Goal: Information Seeking & Learning: Learn about a topic

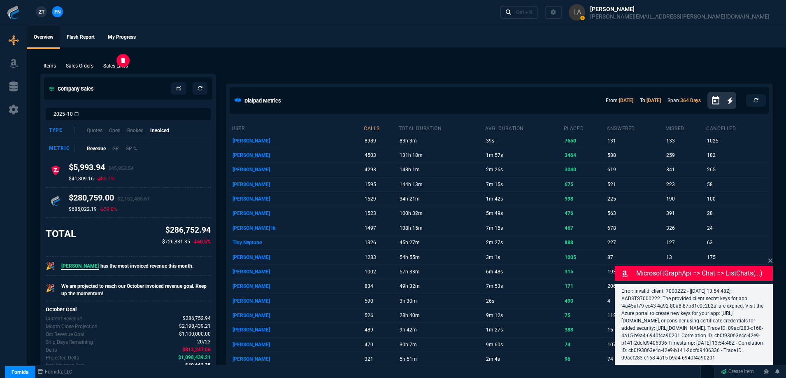
click at [110, 67] on p "Sales Lines" at bounding box center [115, 65] width 25 height 7
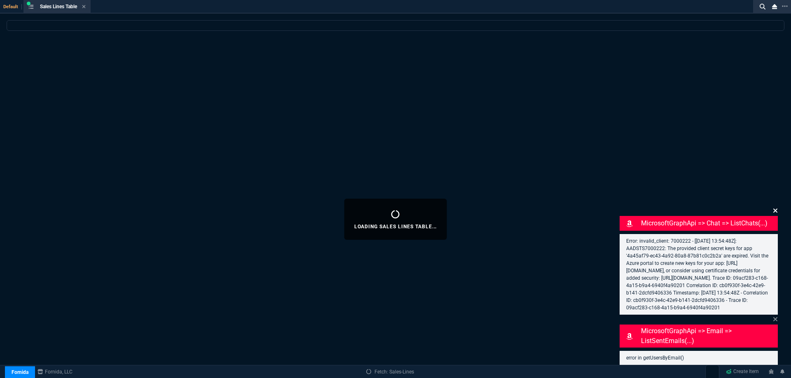
select select
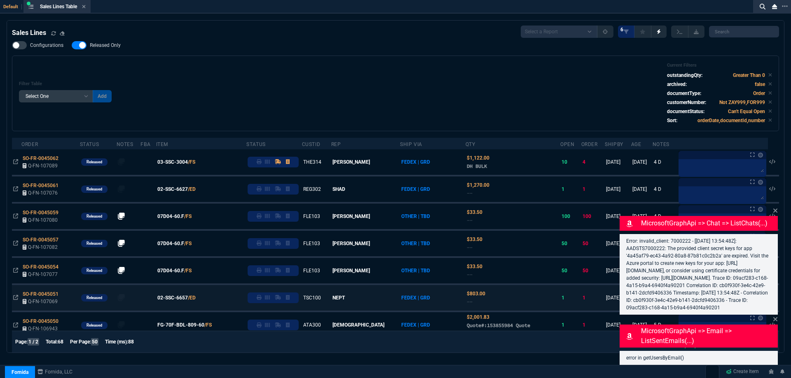
click at [776, 208] on icon at bounding box center [774, 211] width 5 height 7
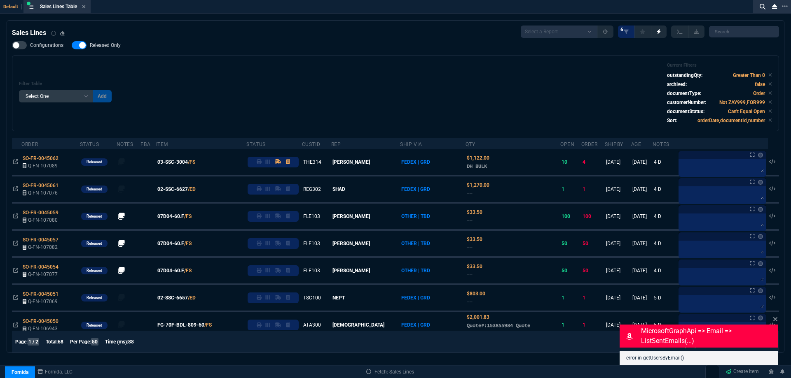
click at [774, 320] on icon at bounding box center [774, 319] width 5 height 7
click at [119, 49] on span "Released Only" at bounding box center [105, 45] width 31 height 7
click at [72, 46] on input "Released Only" at bounding box center [71, 45] width 0 height 0
click at [279, 84] on div "Filter Table Select One Add Filter () Age () ATS () Cond (itemVariantCode) Cust…" at bounding box center [395, 94] width 753 height 62
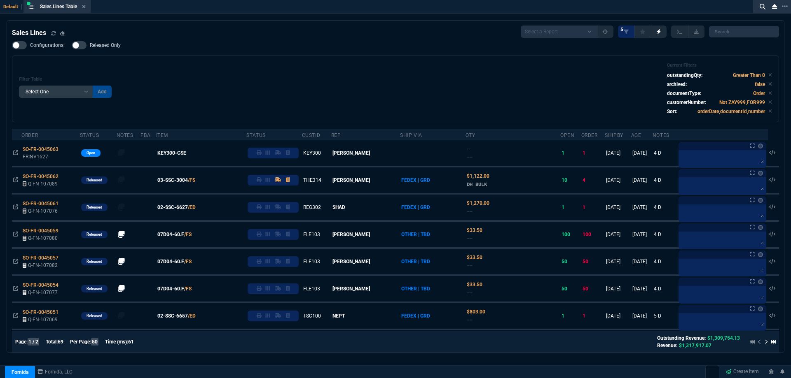
drag, startPoint x: 110, startPoint y: 43, endPoint x: 127, endPoint y: 61, distance: 24.5
click at [110, 43] on span "Released Only" at bounding box center [105, 45] width 31 height 7
click at [72, 45] on input "Released Only" at bounding box center [71, 45] width 0 height 0
click at [127, 61] on div "Filter Table Select One Add Filter () Age () ATS () Cond (itemVariantCode) Cust…" at bounding box center [395, 89] width 767 height 67
click at [110, 47] on span "Released Only" at bounding box center [105, 45] width 31 height 7
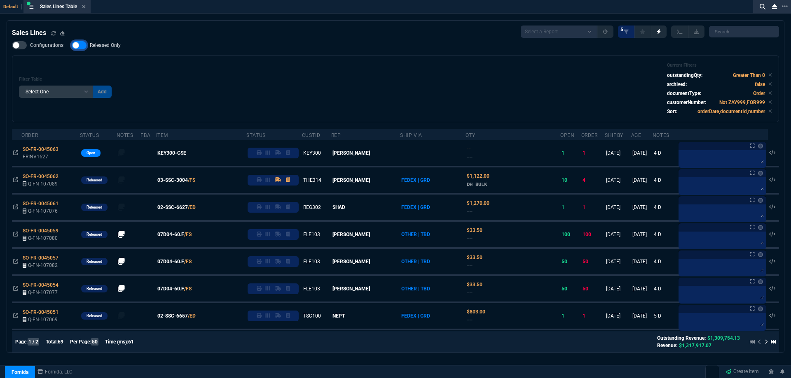
click at [72, 46] on input "Released Only" at bounding box center [71, 45] width 0 height 0
checkbox input "false"
click at [246, 67] on div "Filter Table Select One Add Filter () Age () ATS () Cond (itemVariantCode) Cust…" at bounding box center [395, 89] width 753 height 53
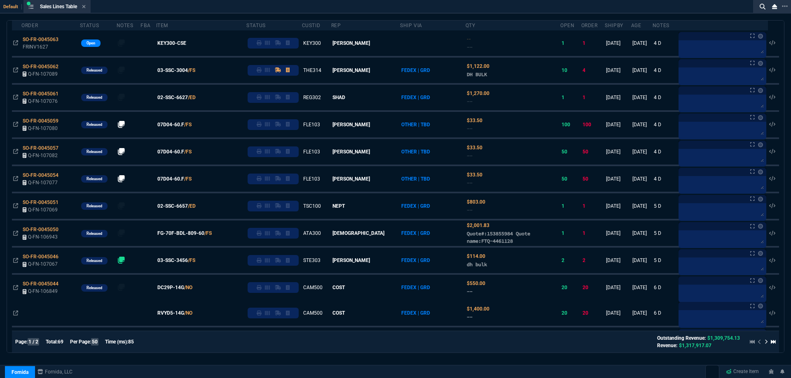
scroll to position [124, 0]
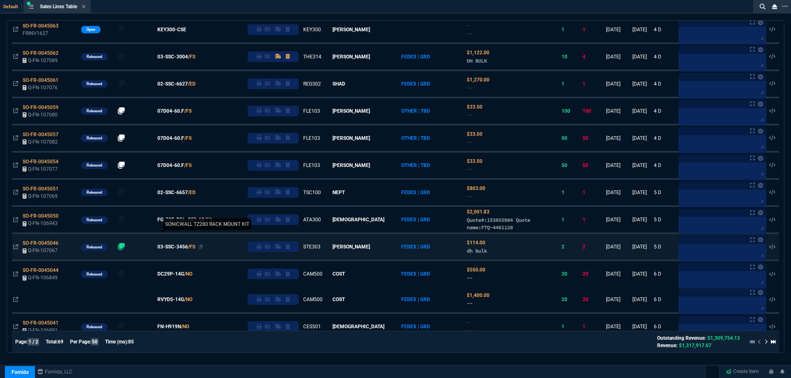
click at [177, 248] on span "03-SSC-3456" at bounding box center [172, 246] width 30 height 7
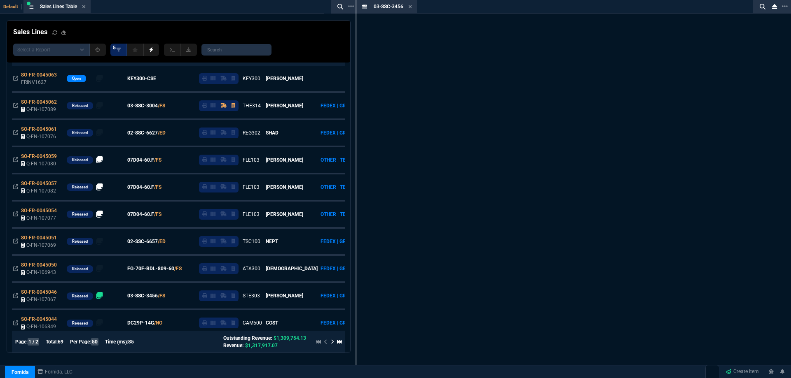
scroll to position [173, 0]
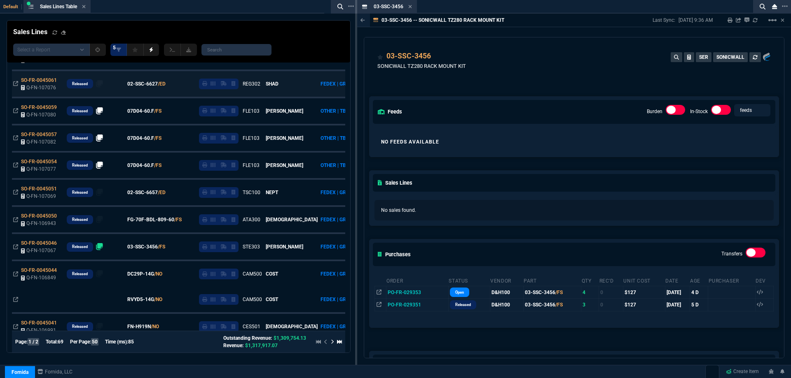
click at [411, 7] on icon at bounding box center [409, 6] width 3 height 3
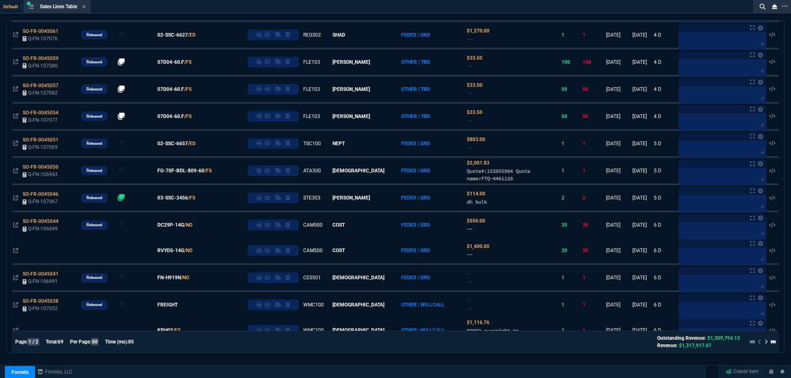
scroll to position [0, 0]
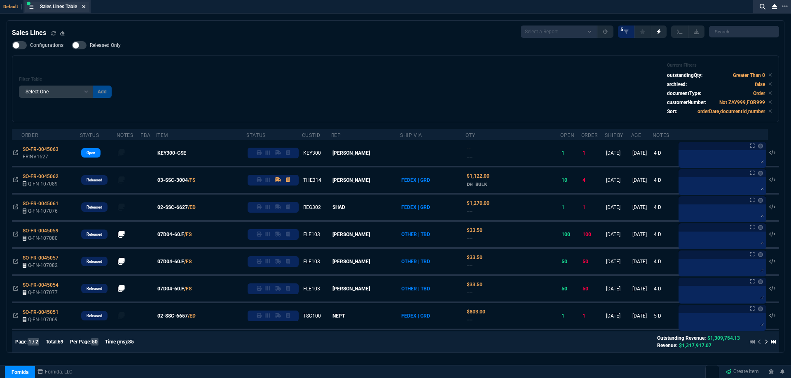
click at [86, 7] on icon at bounding box center [84, 6] width 4 height 5
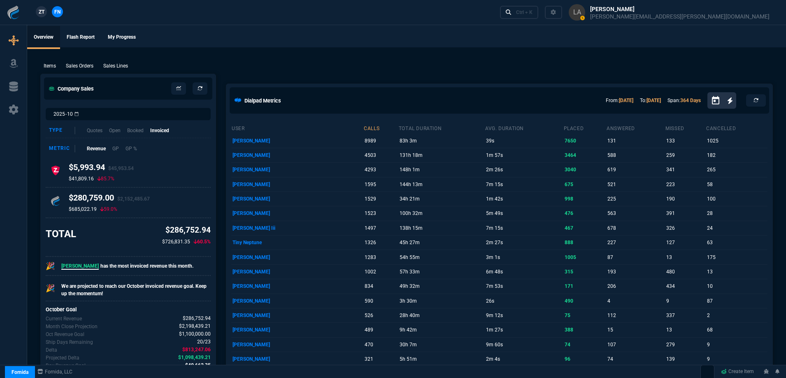
click at [36, 11] on link "ZT" at bounding box center [41, 11] width 11 height 11
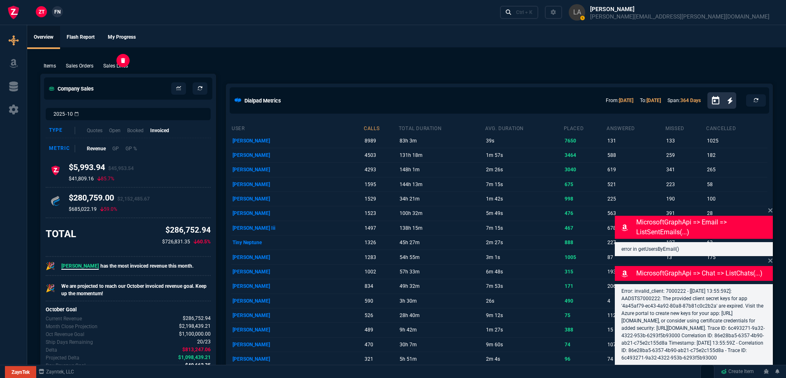
click at [120, 66] on p "Sales Lines" at bounding box center [115, 65] width 25 height 7
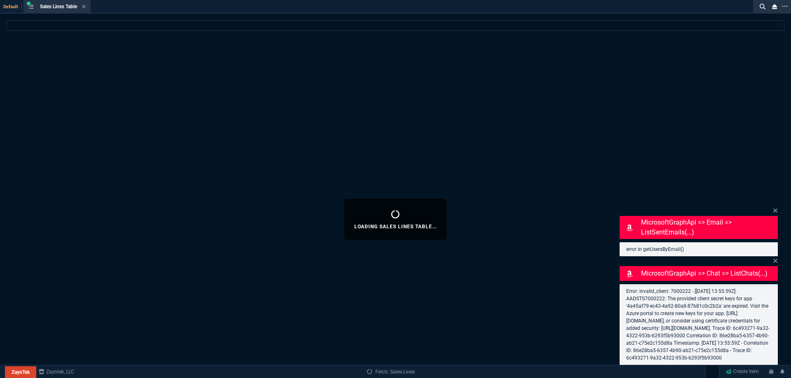
select select
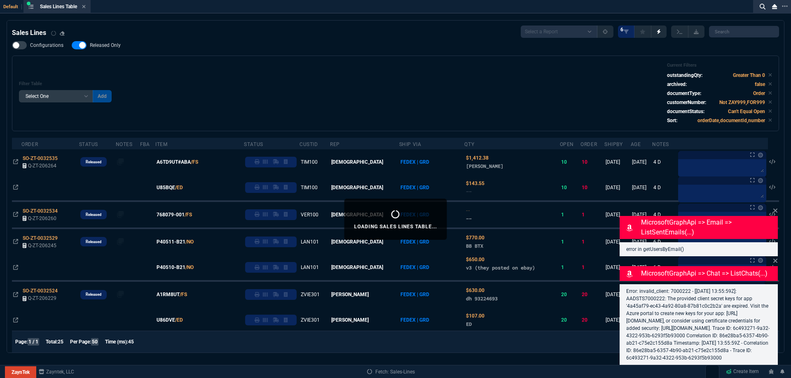
click at [107, 43] on span "Released Only" at bounding box center [105, 45] width 31 height 7
click at [72, 45] on input "Released Only" at bounding box center [71, 45] width 0 height 0
checkbox input "false"
click at [283, 75] on div "Filter Table Select One Add Filter () Age () ATS () Cond (itemVariantCode) Cust…" at bounding box center [395, 94] width 753 height 62
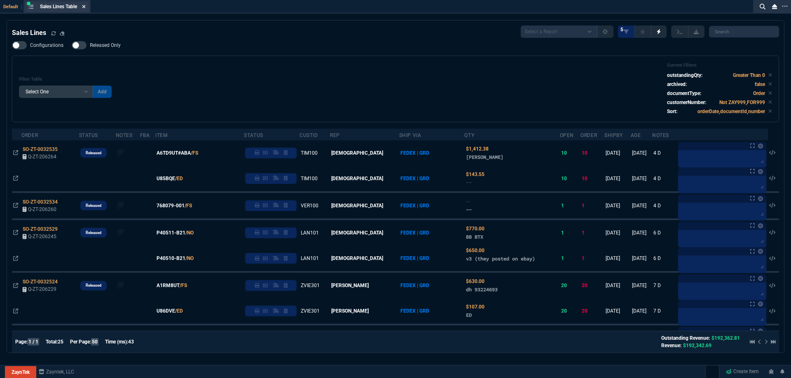
click at [85, 7] on icon at bounding box center [84, 6] width 4 height 5
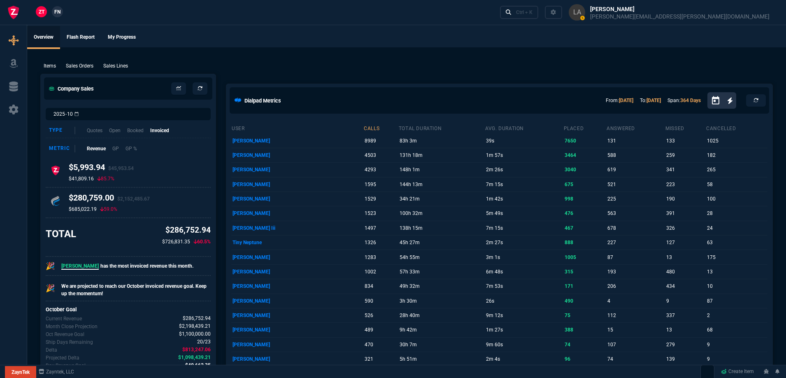
drag, startPoint x: 254, startPoint y: 58, endPoint x: 212, endPoint y: 58, distance: 42.0
click at [128, 62] on div "Items Sales Orders Sales Lines Add Link" at bounding box center [406, 66] width 733 height 10
click at [122, 66] on p "Sales Lines" at bounding box center [115, 65] width 25 height 7
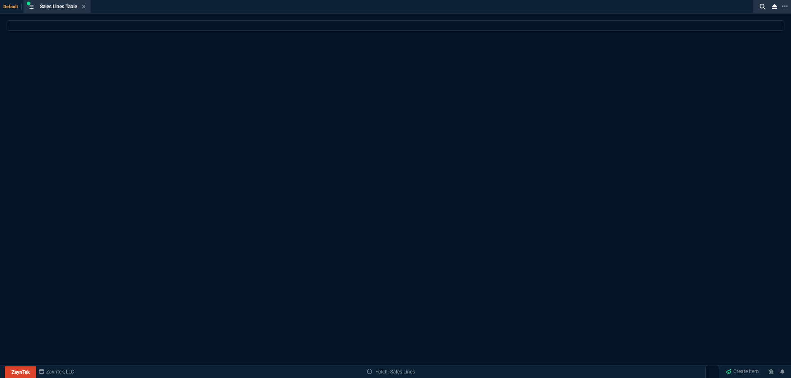
select select
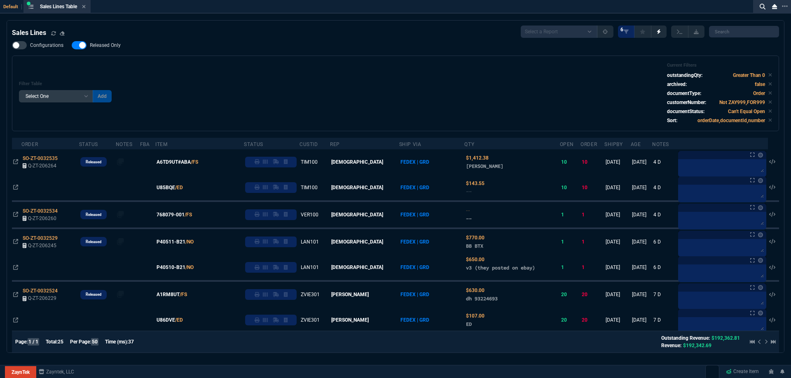
click at [109, 46] on span "Released Only" at bounding box center [105, 45] width 31 height 7
click at [72, 46] on input "Released Only" at bounding box center [71, 45] width 0 height 0
checkbox input "false"
click at [233, 80] on div "Filter Table Select One Add Filter () Age () ATS () Cond (itemVariantCode) Cust…" at bounding box center [395, 94] width 753 height 62
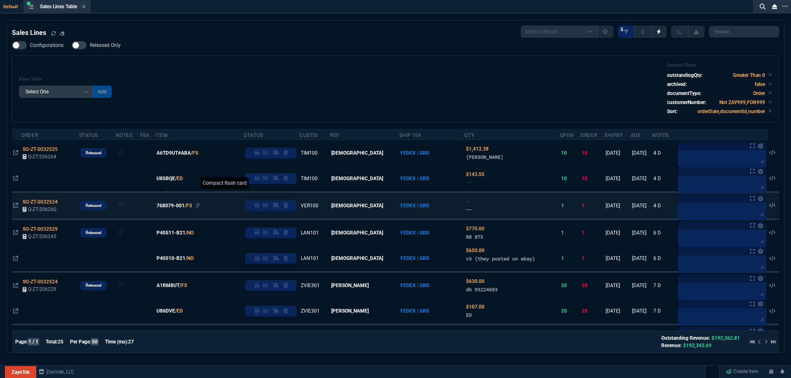
click at [178, 206] on span "768079-001" at bounding box center [170, 205] width 28 height 7
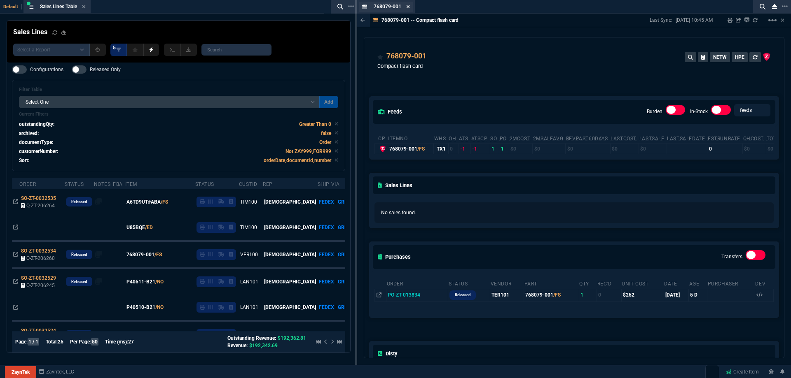
click at [407, 9] on icon at bounding box center [408, 6] width 4 height 5
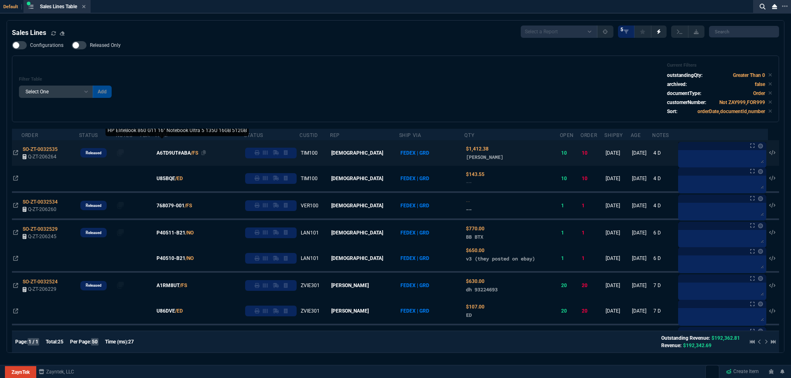
click at [175, 156] on span "A6TD9UT#ABA" at bounding box center [173, 152] width 34 height 7
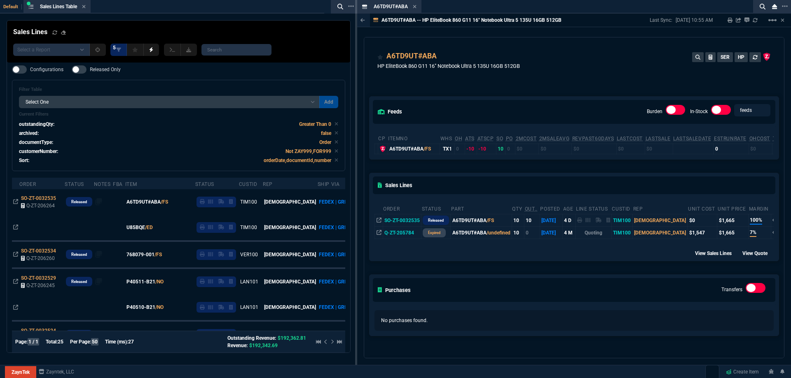
click at [413, 7] on icon at bounding box center [415, 6] width 4 height 5
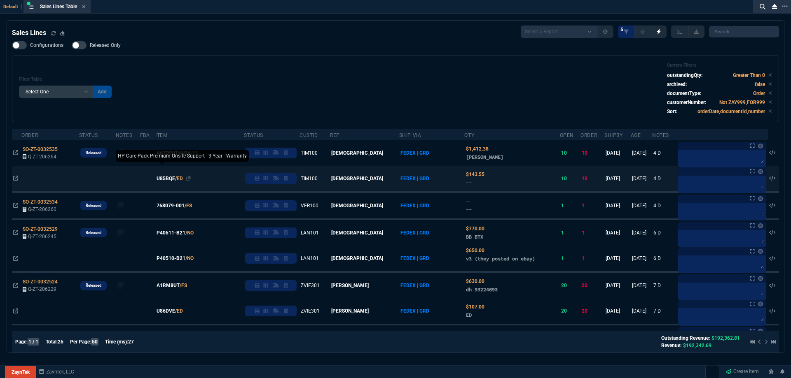
click at [169, 180] on span "U85BQE" at bounding box center [165, 178] width 19 height 7
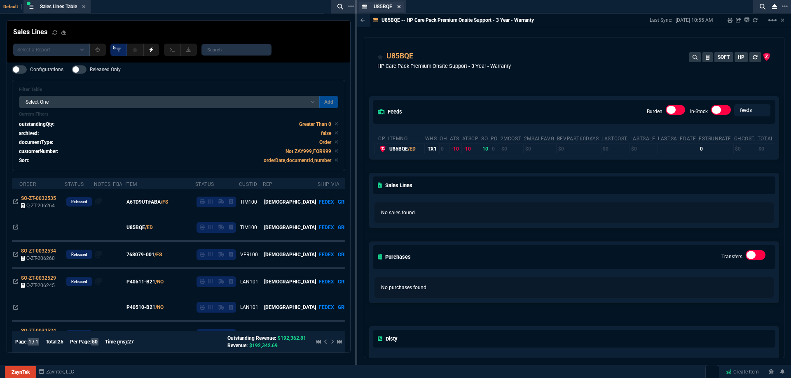
click at [399, 9] on fa-icon at bounding box center [399, 7] width 4 height 6
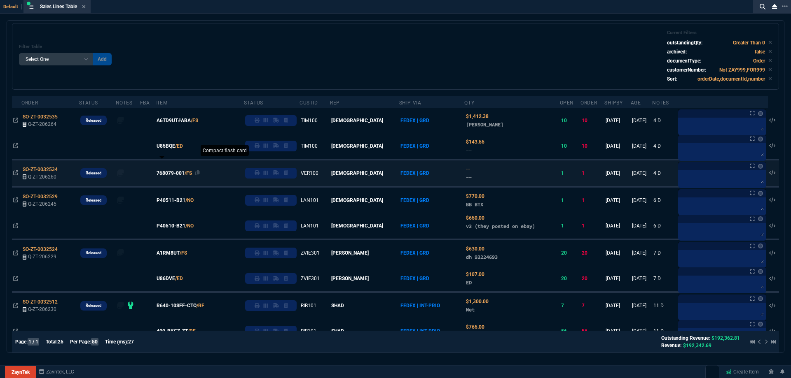
scroll to position [41, 0]
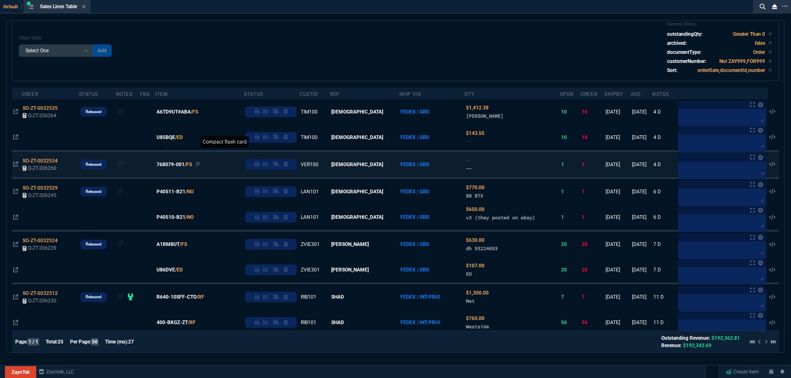
click at [178, 194] on span "P40511-B21" at bounding box center [170, 191] width 29 height 7
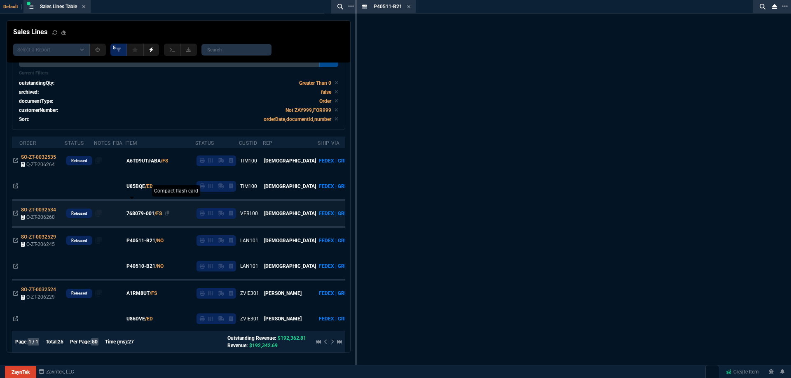
scroll to position [65, 0]
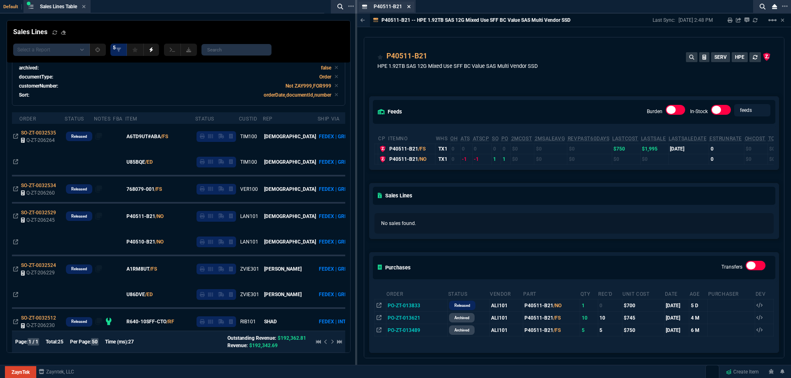
click at [408, 7] on icon at bounding box center [408, 6] width 3 height 3
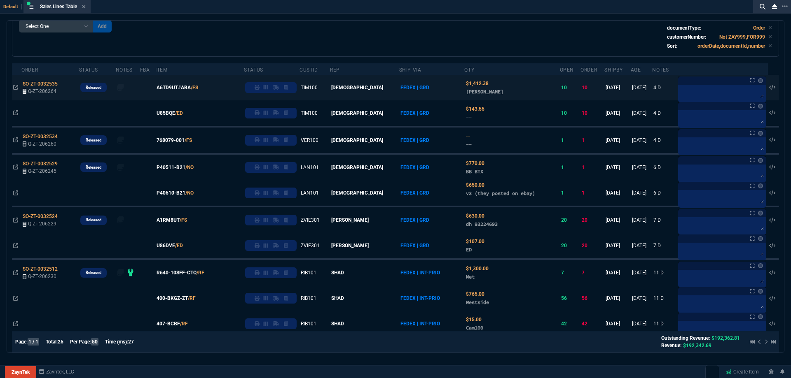
scroll to position [41, 0]
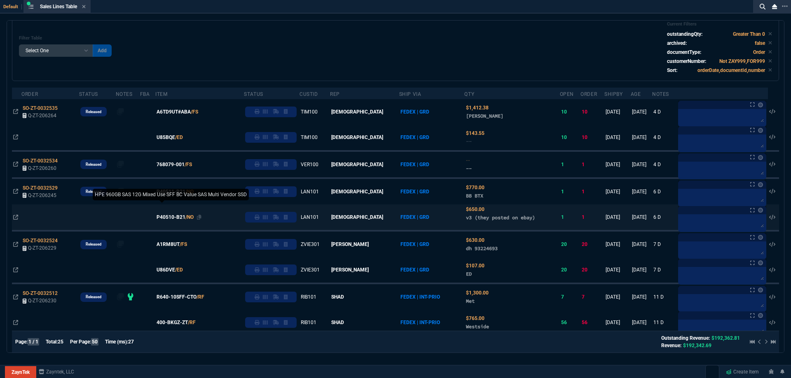
click at [171, 219] on span "P40510-B21" at bounding box center [170, 217] width 29 height 7
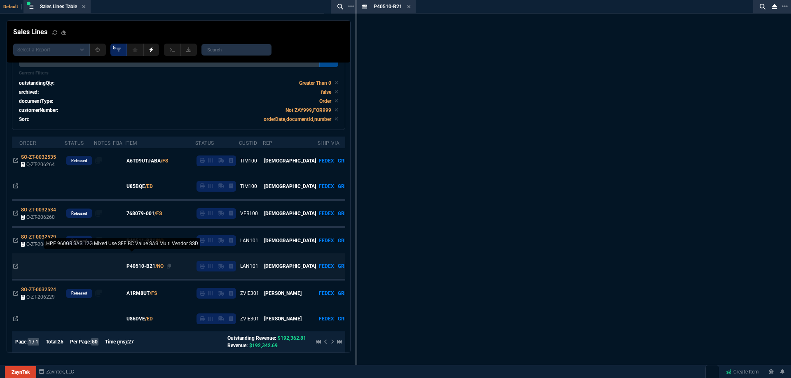
scroll to position [65, 0]
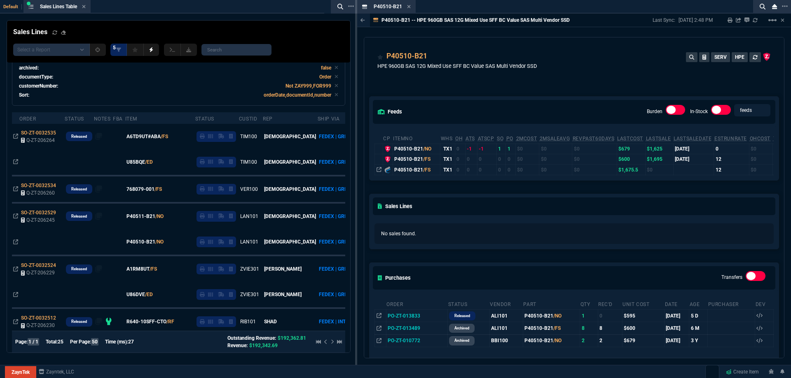
click at [408, 5] on icon at bounding box center [409, 6] width 4 height 5
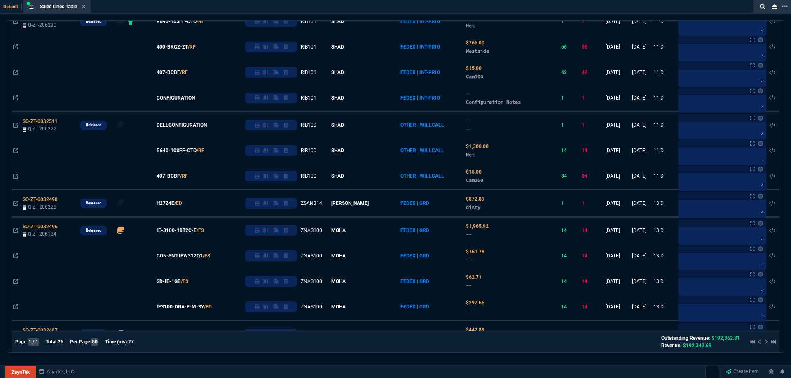
scroll to position [329, 0]
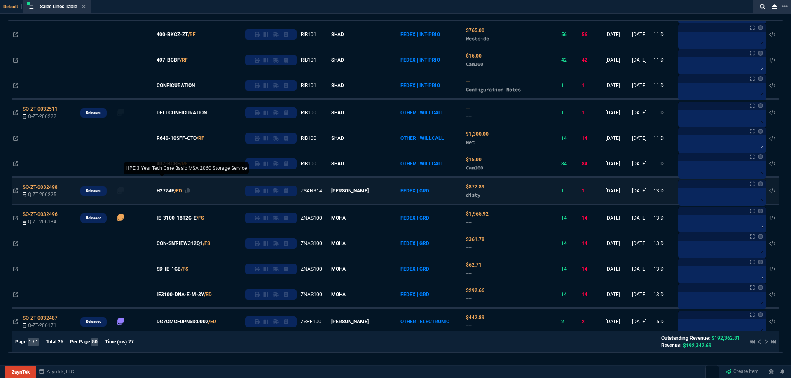
click at [174, 191] on span "H27Z4E" at bounding box center [165, 190] width 18 height 7
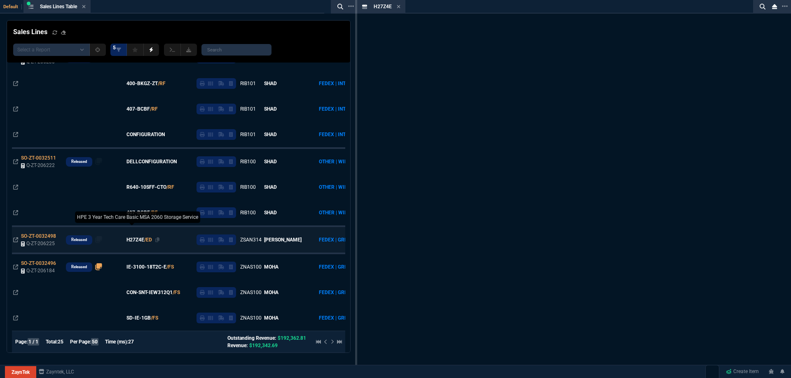
scroll to position [378, 0]
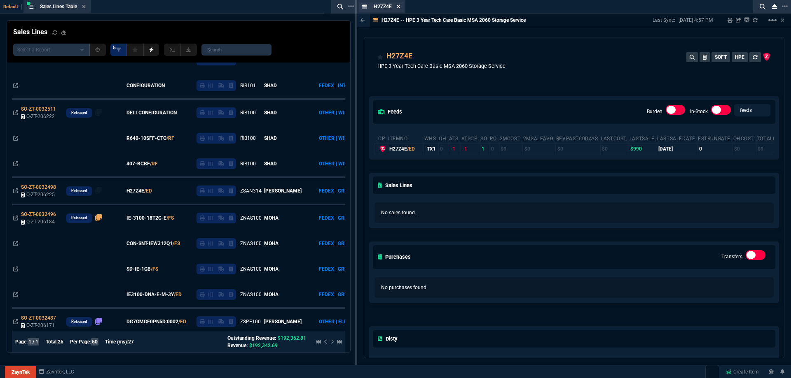
click at [398, 6] on icon at bounding box center [398, 6] width 3 height 3
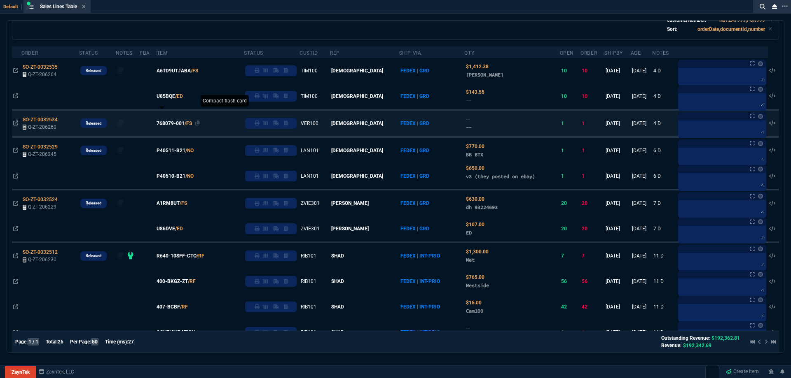
scroll to position [0, 0]
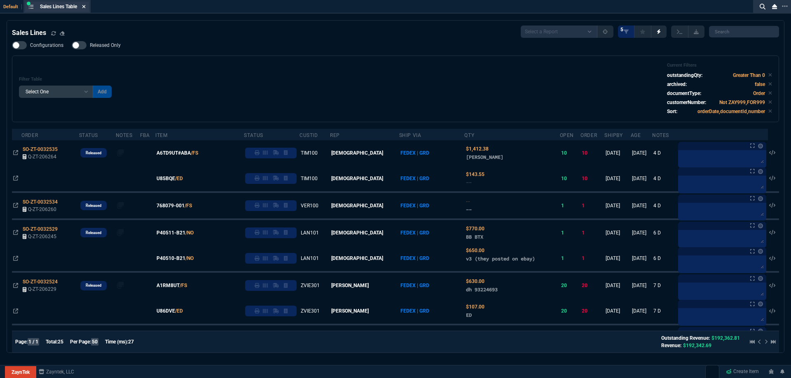
click at [84, 7] on icon at bounding box center [84, 6] width 4 height 5
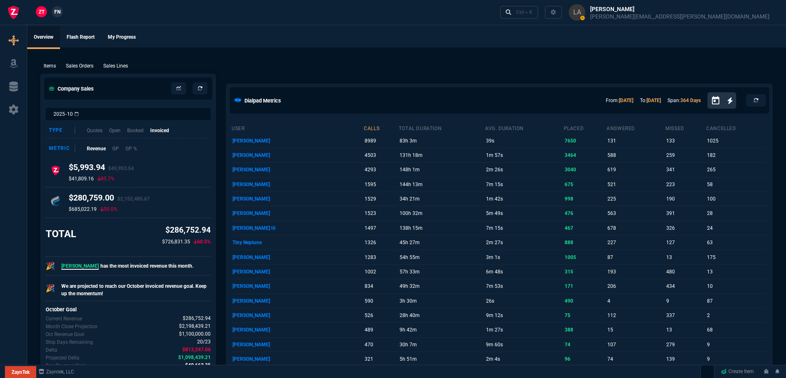
click at [61, 13] on link "FN" at bounding box center [57, 11] width 11 height 11
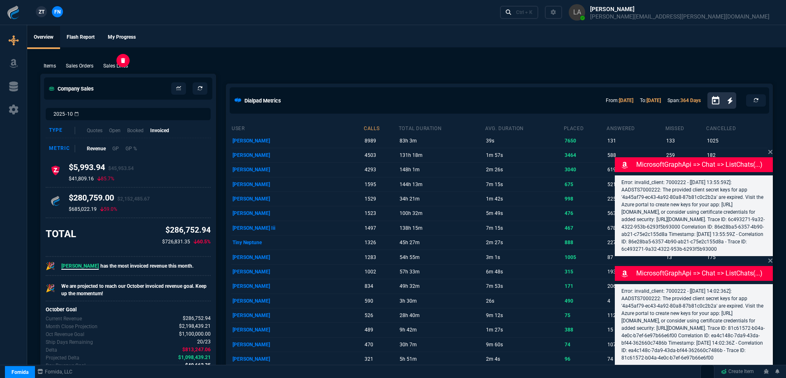
click at [117, 63] on p "Sales Lines" at bounding box center [115, 65] width 25 height 7
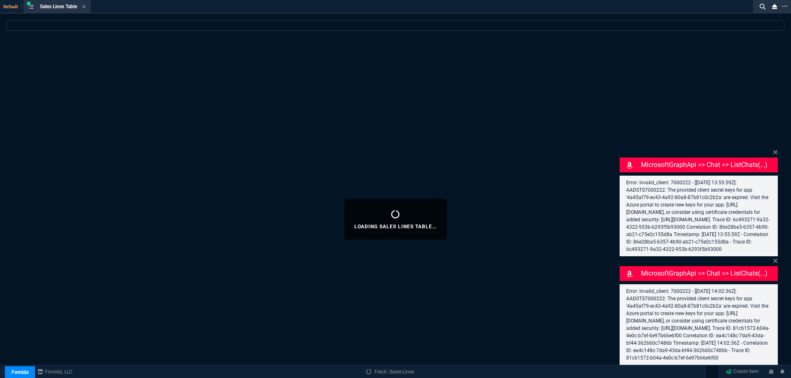
select select
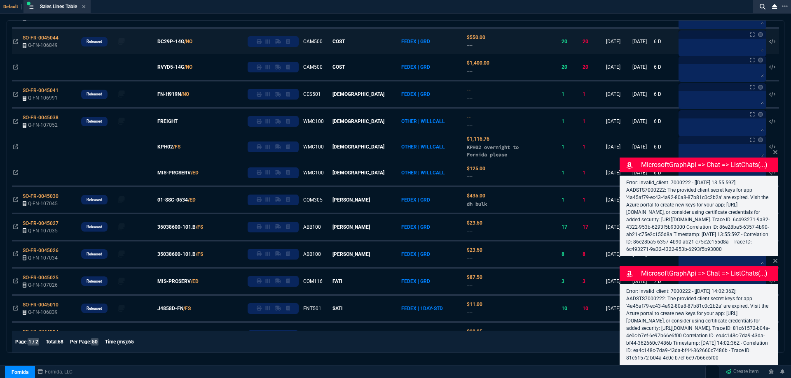
scroll to position [371, 0]
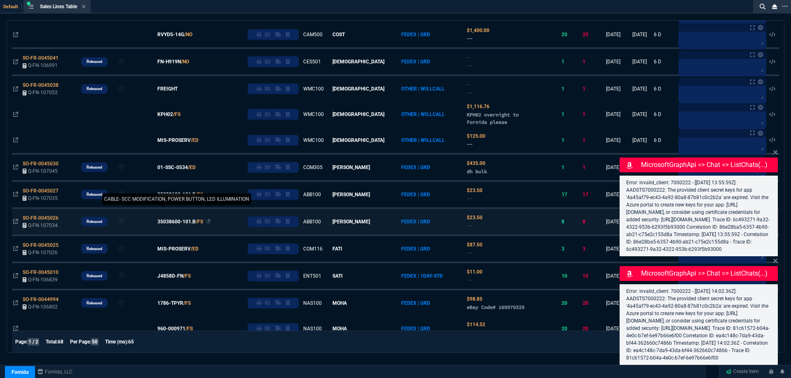
click at [186, 223] on span "35038600-101.B" at bounding box center [176, 221] width 38 height 7
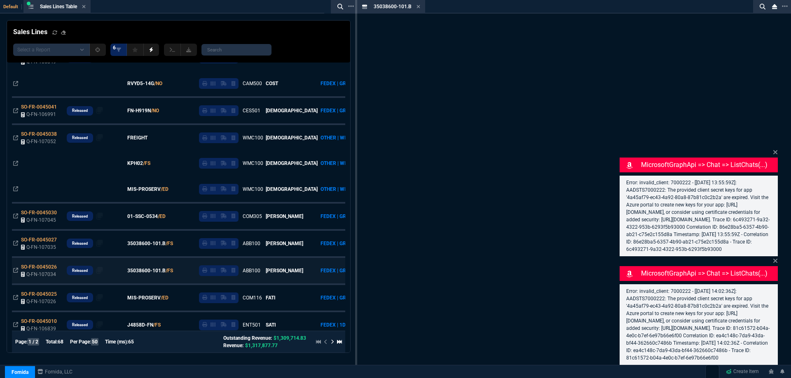
scroll to position [420, 0]
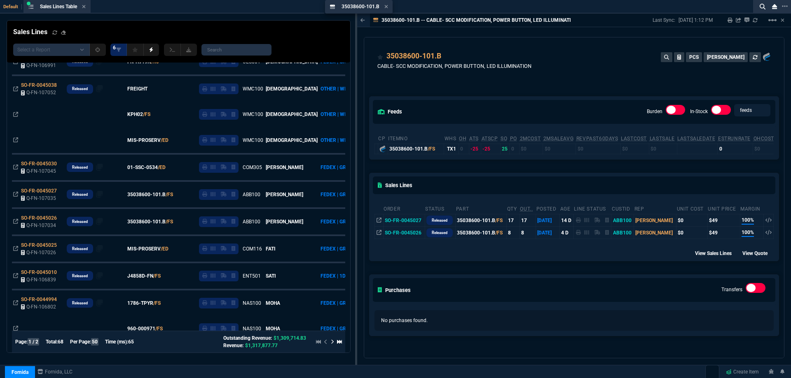
drag, startPoint x: 402, startPoint y: 10, endPoint x: 226, endPoint y: 19, distance: 176.9
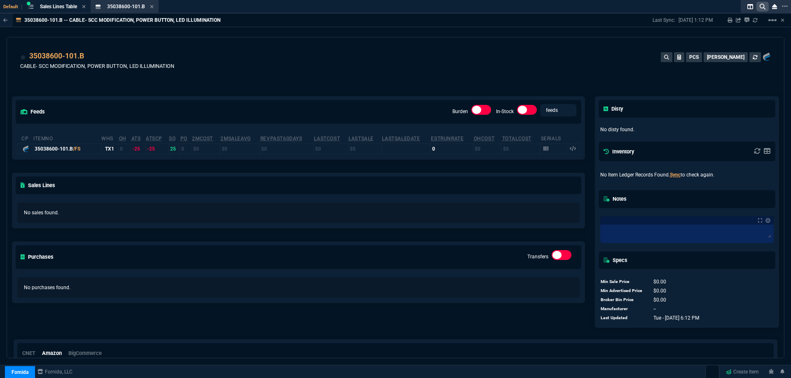
click at [760, 6] on icon at bounding box center [762, 7] width 6 height 6
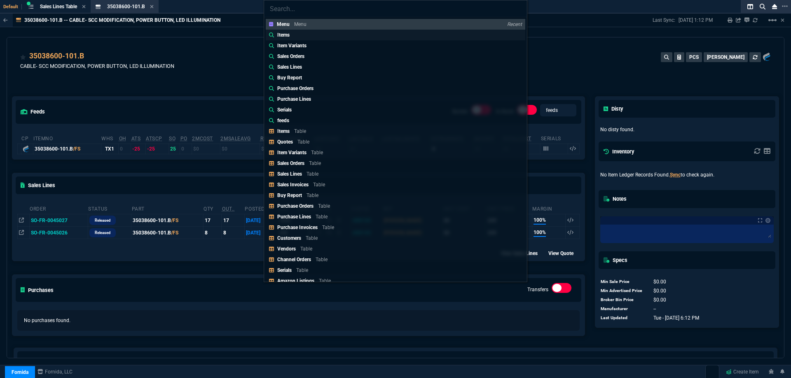
click at [294, 37] on link "Items" at bounding box center [395, 35] width 259 height 11
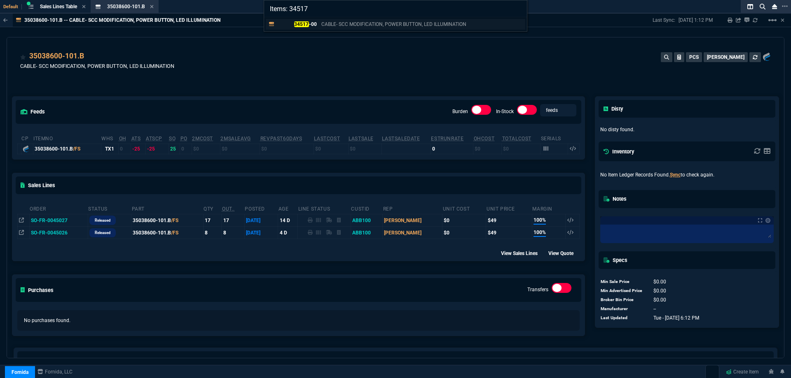
type input "Items: 34517"
click at [306, 29] on link "34517 -00 CABLE- SCC MODIFICATION, POWER BUTTON, LED ILLUMINATION" at bounding box center [395, 24] width 259 height 11
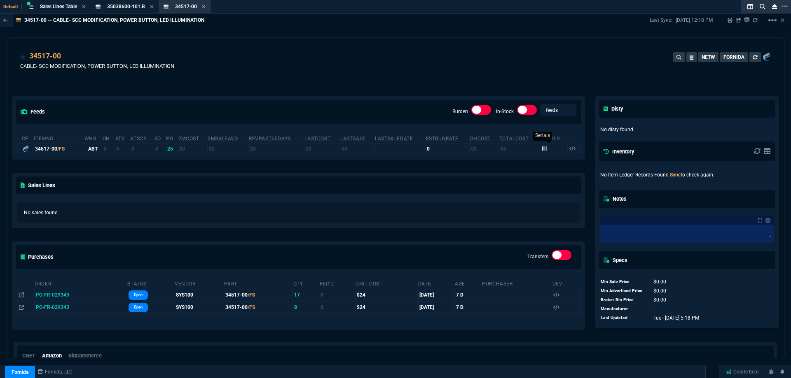
click at [543, 151] on icon at bounding box center [544, 149] width 5 height 5
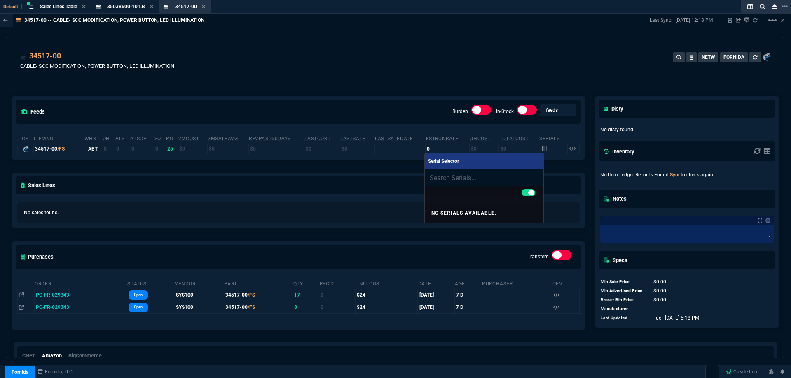
click at [379, 59] on div at bounding box center [395, 189] width 791 height 378
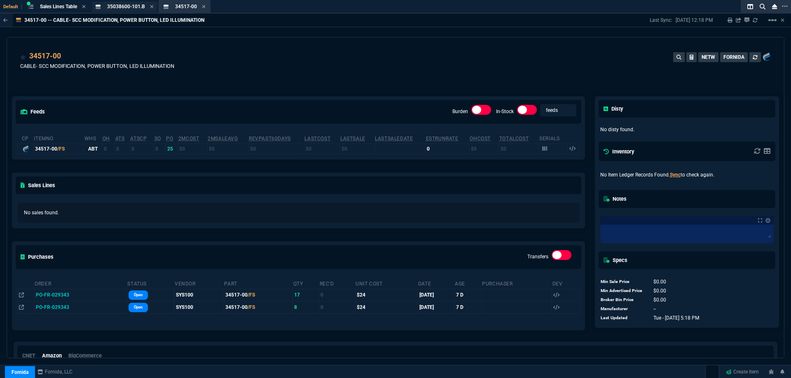
click at [119, 2] on div "35038600-101.B Item" at bounding box center [124, 7] width 65 height 10
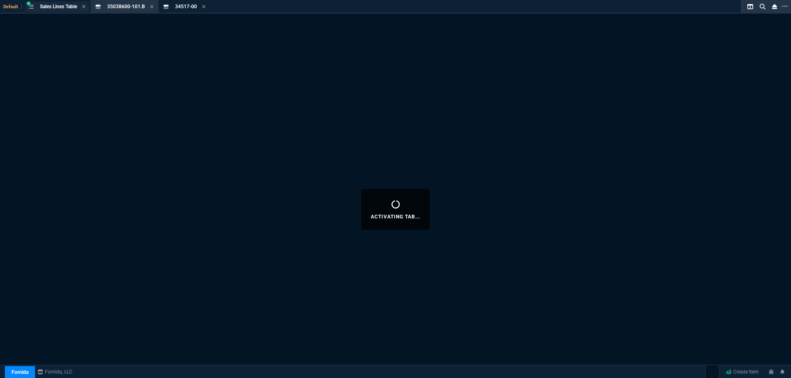
click at [68, 2] on div "Sales Lines Table Loading..." at bounding box center [57, 7] width 64 height 10
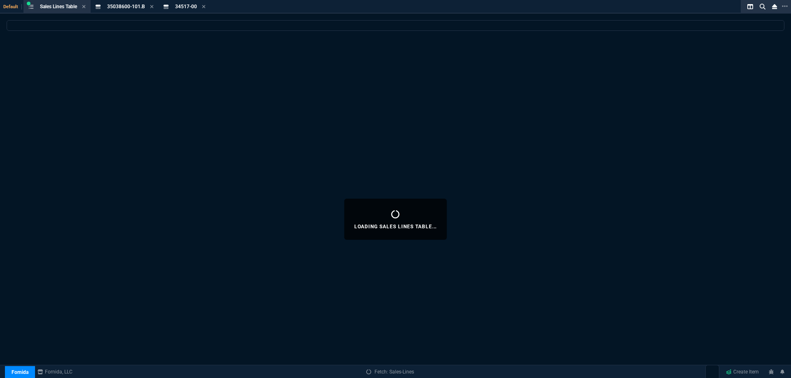
click at [121, 14] on div "Default Sales Lines Table Loading... 35038600-101.B Item 34517-00 Item Loading …" at bounding box center [395, 199] width 791 height 399
click at [249, 9] on div "Default Sales Lines Table Loading... 35038600-101.B Item 34517-00 Item" at bounding box center [379, 7] width 758 height 14
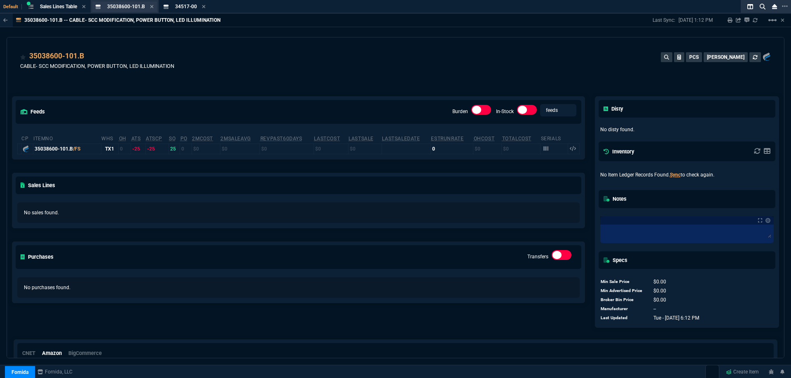
drag, startPoint x: 103, startPoint y: 8, endPoint x: 107, endPoint y: 8, distance: 4.5
click at [102, 8] on div at bounding box center [99, 7] width 7 height 7
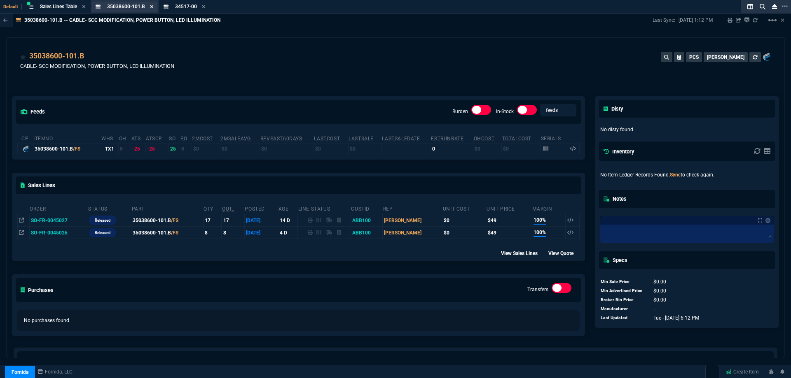
click at [153, 7] on icon at bounding box center [151, 6] width 3 height 3
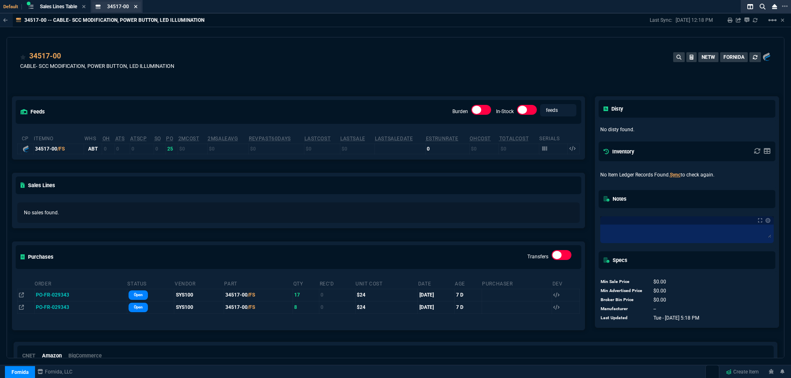
click at [138, 8] on icon at bounding box center [136, 6] width 4 height 5
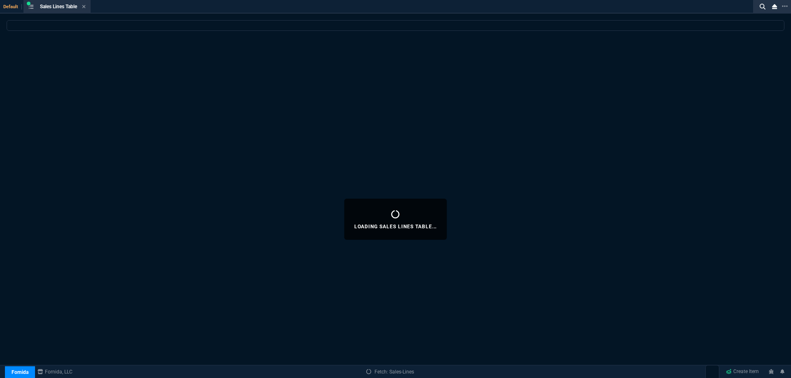
select select
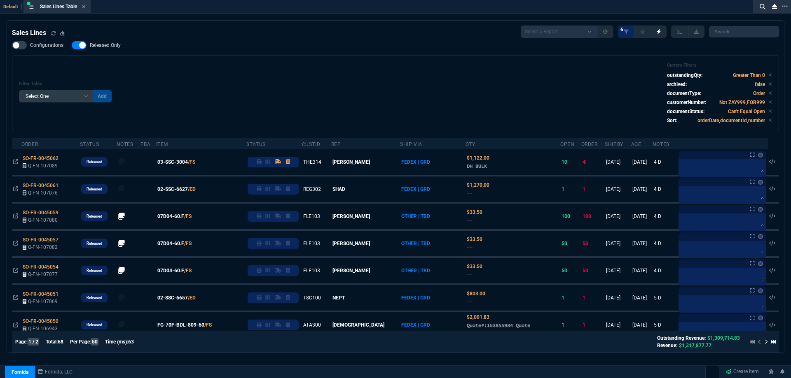
click at [112, 46] on span "Released Only" at bounding box center [105, 45] width 31 height 7
click at [72, 46] on input "Released Only" at bounding box center [71, 45] width 0 height 0
click at [309, 60] on div "Filter Table Select One Add Filter () Age () ATS () Cond (itemVariantCode) Cust…" at bounding box center [395, 94] width 767 height 76
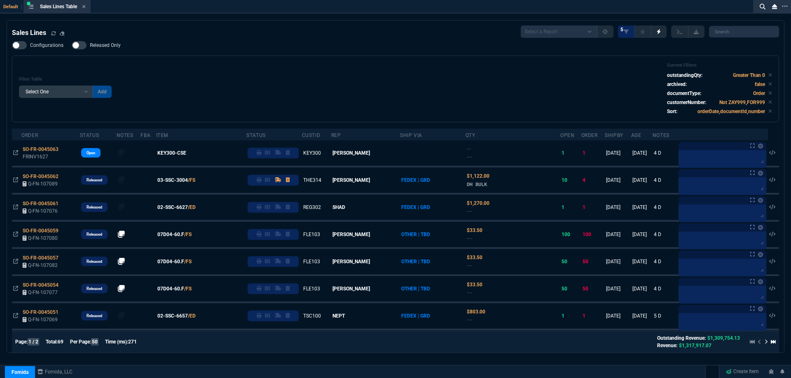
click at [103, 44] on span "Released Only" at bounding box center [105, 45] width 31 height 7
click at [72, 45] on input "Released Only" at bounding box center [71, 45] width 0 height 0
click at [189, 43] on div "Configurations Released Only Filter Table Select One Add Filter () Age () ATS (…" at bounding box center [395, 81] width 767 height 81
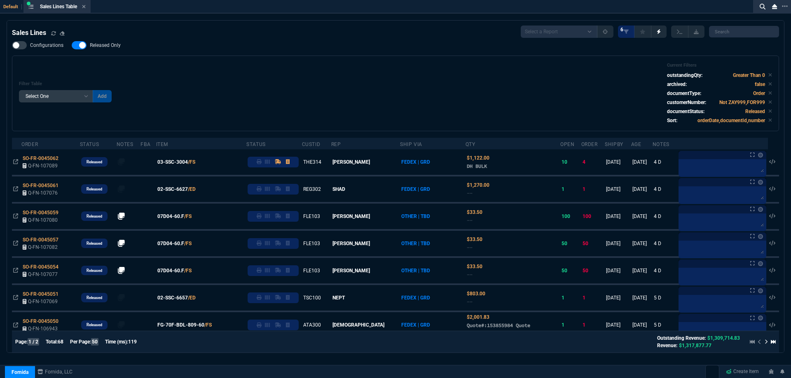
click at [90, 47] on span "Released Only" at bounding box center [105, 45] width 31 height 7
click at [72, 46] on input "Released Only" at bounding box center [71, 45] width 0 height 0
checkbox input "false"
click at [231, 56] on div "Filter Table Select One Add Filter () Age () ATS () Cond (itemVariantCode) Cust…" at bounding box center [395, 94] width 767 height 76
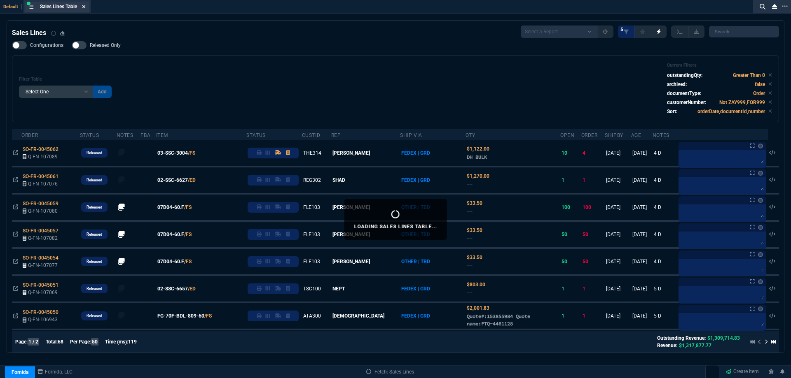
click at [85, 8] on icon at bounding box center [84, 6] width 4 height 5
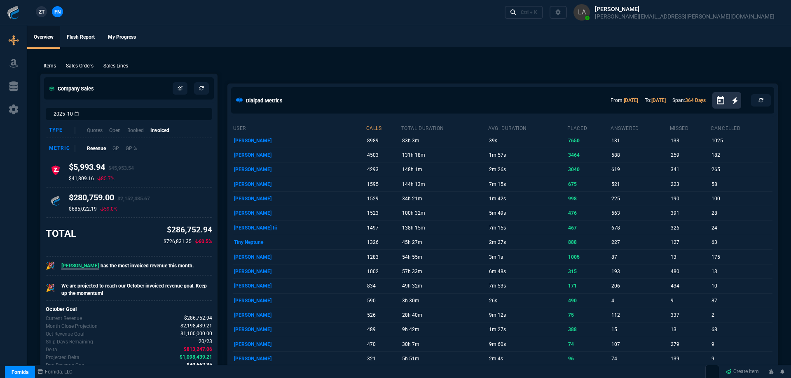
click at [85, 8] on div "ZT FN Ctrl + K" at bounding box center [395, 12] width 791 height 25
click at [44, 13] on span "ZT" at bounding box center [42, 11] width 6 height 7
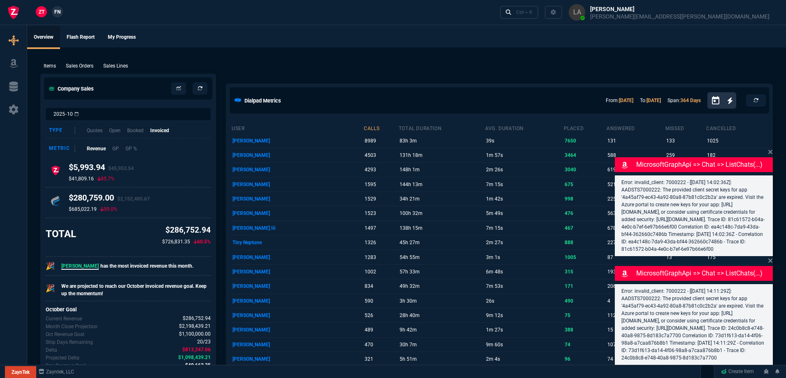
click at [117, 67] on p "Sales Lines" at bounding box center [115, 65] width 25 height 7
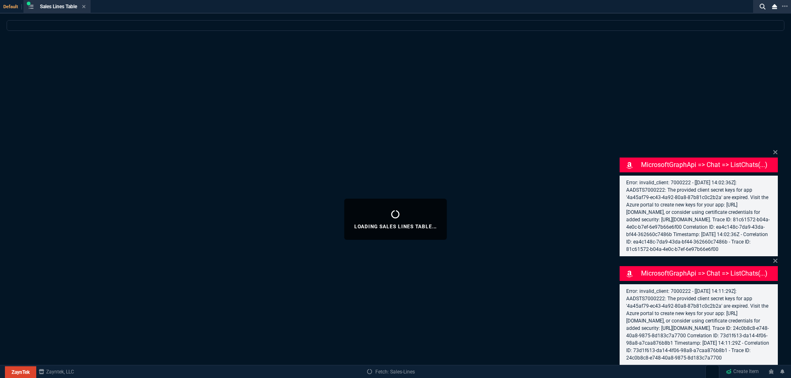
select select
